Goal: Information Seeking & Learning: Learn about a topic

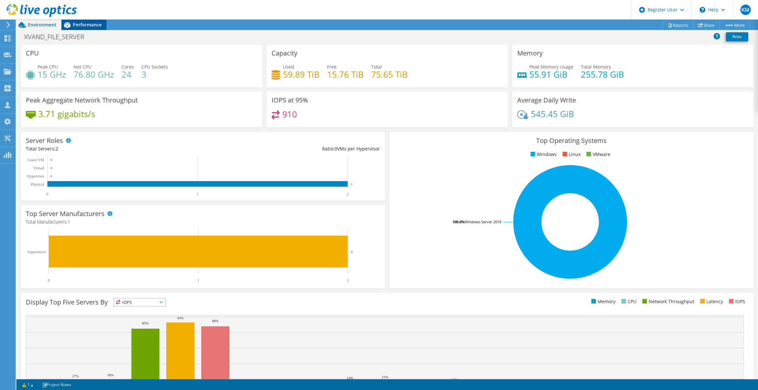
click at [72, 26] on icon at bounding box center [66, 24] width 11 height 11
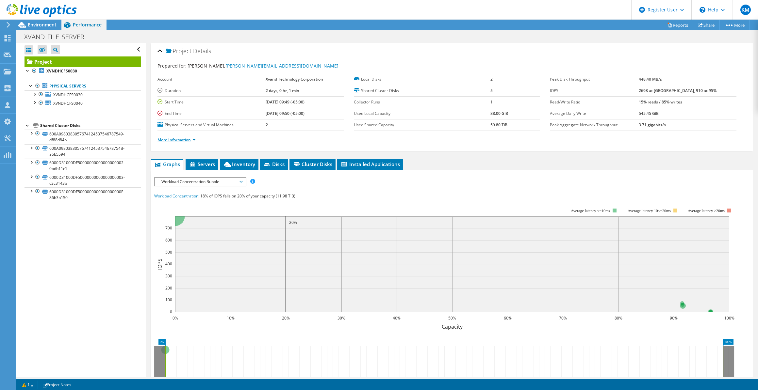
click at [187, 141] on li "More Information" at bounding box center [178, 139] width 42 height 7
click at [188, 138] on link "More Information" at bounding box center [176, 140] width 38 height 6
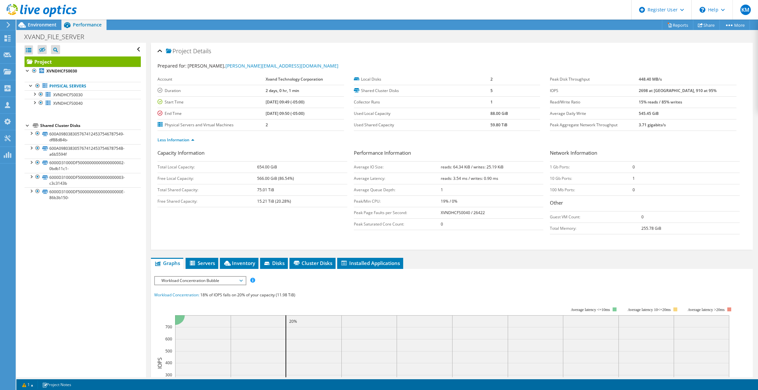
drag, startPoint x: 254, startPoint y: 189, endPoint x: 294, endPoint y: 202, distance: 42.1
click at [294, 202] on tbody "Total Local Capacity: 654.00 GiB Free Local Capacity: 566.00 GiB (86.54%) Total…" at bounding box center [252, 184] width 190 height 46
click at [49, 27] on span "Environment" at bounding box center [42, 25] width 29 height 6
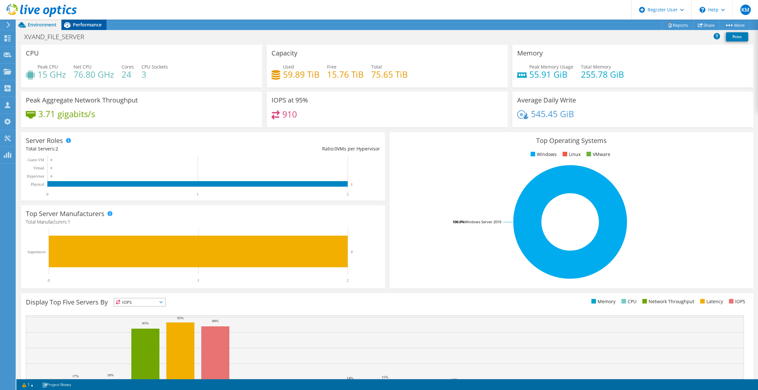
click at [81, 25] on span "Performance" at bounding box center [87, 25] width 29 height 6
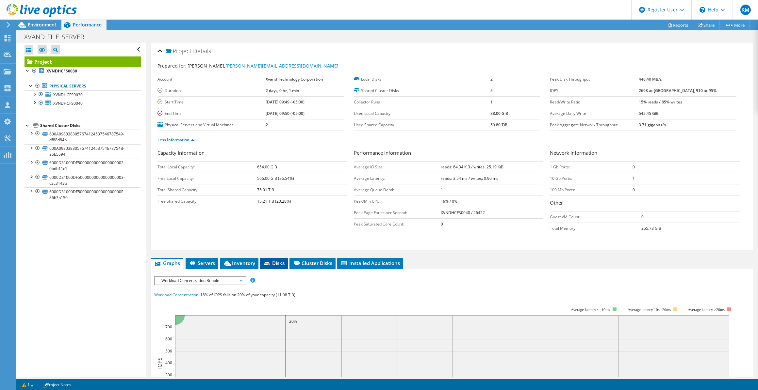
click at [281, 216] on li "Disks" at bounding box center [274, 263] width 28 height 11
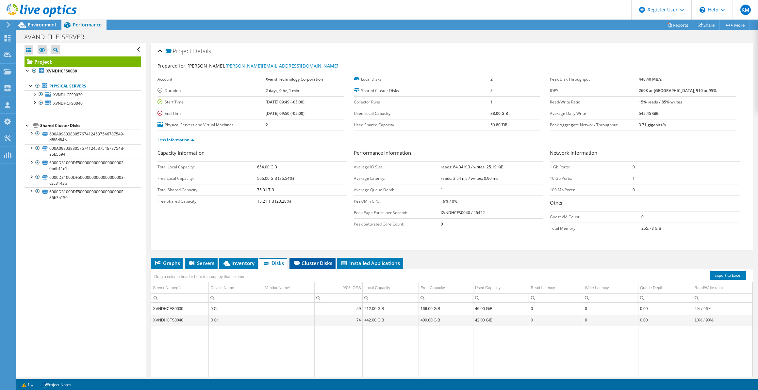
click at [309, 216] on span "Cluster Disks" at bounding box center [313, 263] width 40 height 7
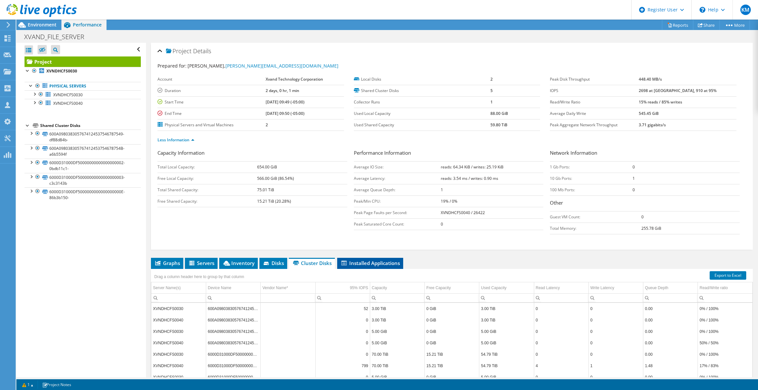
click at [378, 216] on li "Installed Applications" at bounding box center [370, 263] width 66 height 11
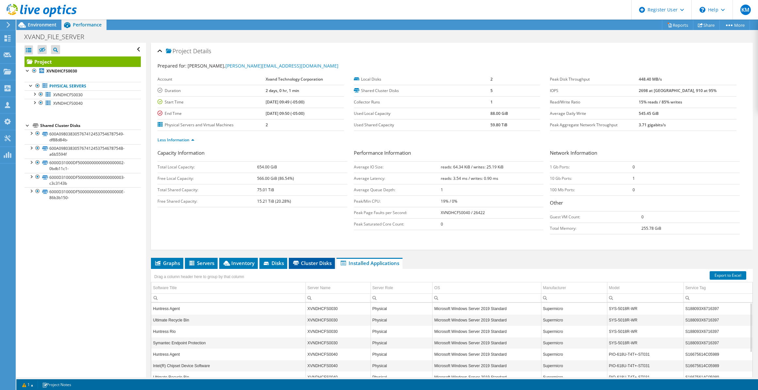
click at [323, 216] on li "Cluster Disks" at bounding box center [312, 263] width 46 height 11
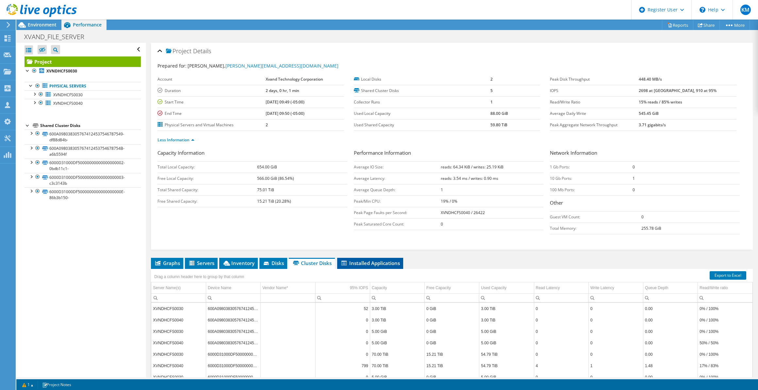
click at [369, 216] on span "Installed Applications" at bounding box center [369, 263] width 59 height 7
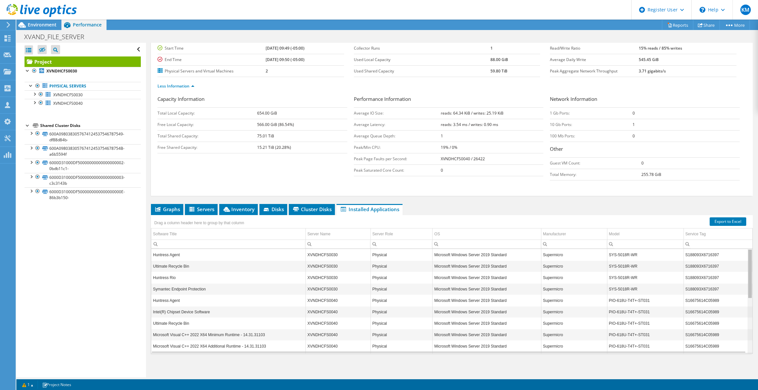
drag, startPoint x: 746, startPoint y: 279, endPoint x: 750, endPoint y: 244, distance: 35.4
click at [447, 216] on body "KM Dell User [PERSON_NAME] [PERSON_NAME][EMAIL_ADDRESS][DOMAIN_NAME] Dell My Pr…" at bounding box center [379, 195] width 758 height 390
